Goal: Task Accomplishment & Management: Use online tool/utility

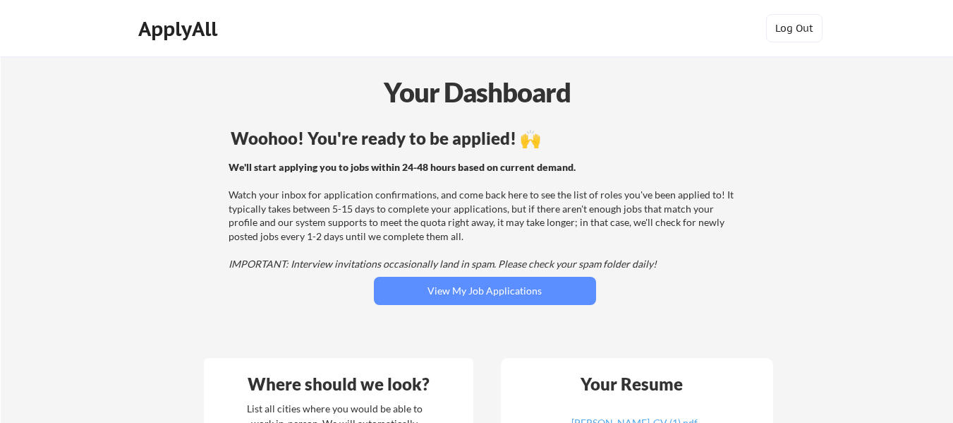
scroll to position [212, 0]
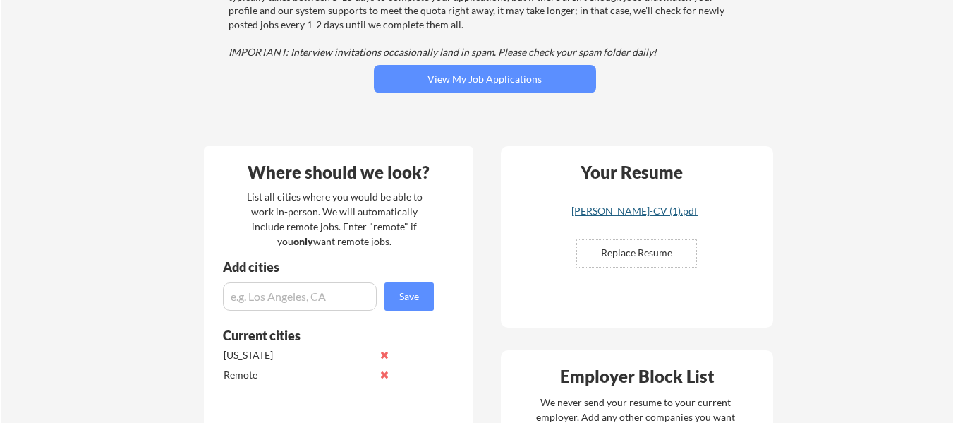
click at [650, 214] on div "[PERSON_NAME]-CV (1).pdf" at bounding box center [635, 211] width 168 height 10
click at [663, 250] on input "file" at bounding box center [636, 253] width 119 height 27
click at [603, 246] on input "file" at bounding box center [636, 253] width 119 height 27
type input "C:\fakepath\[PERSON_NAME] updated [DATE].pdf"
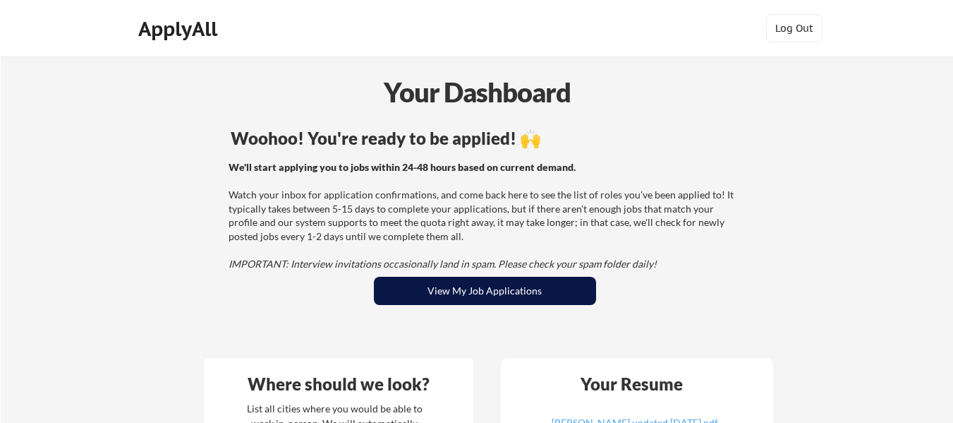
click at [487, 296] on button "View My Job Applications" at bounding box center [485, 291] width 222 height 28
